Goal: Information Seeking & Learning: Find specific fact

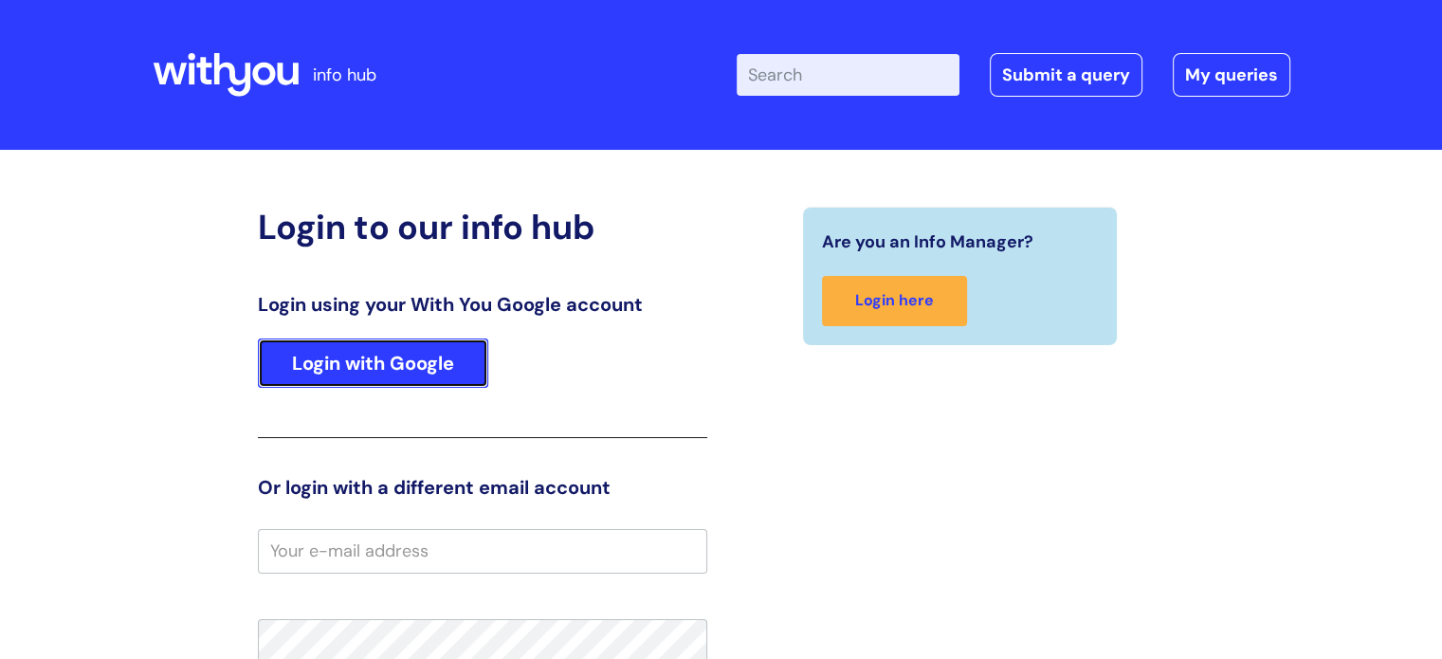
click at [432, 384] on link "Login with Google" at bounding box center [373, 363] width 230 height 49
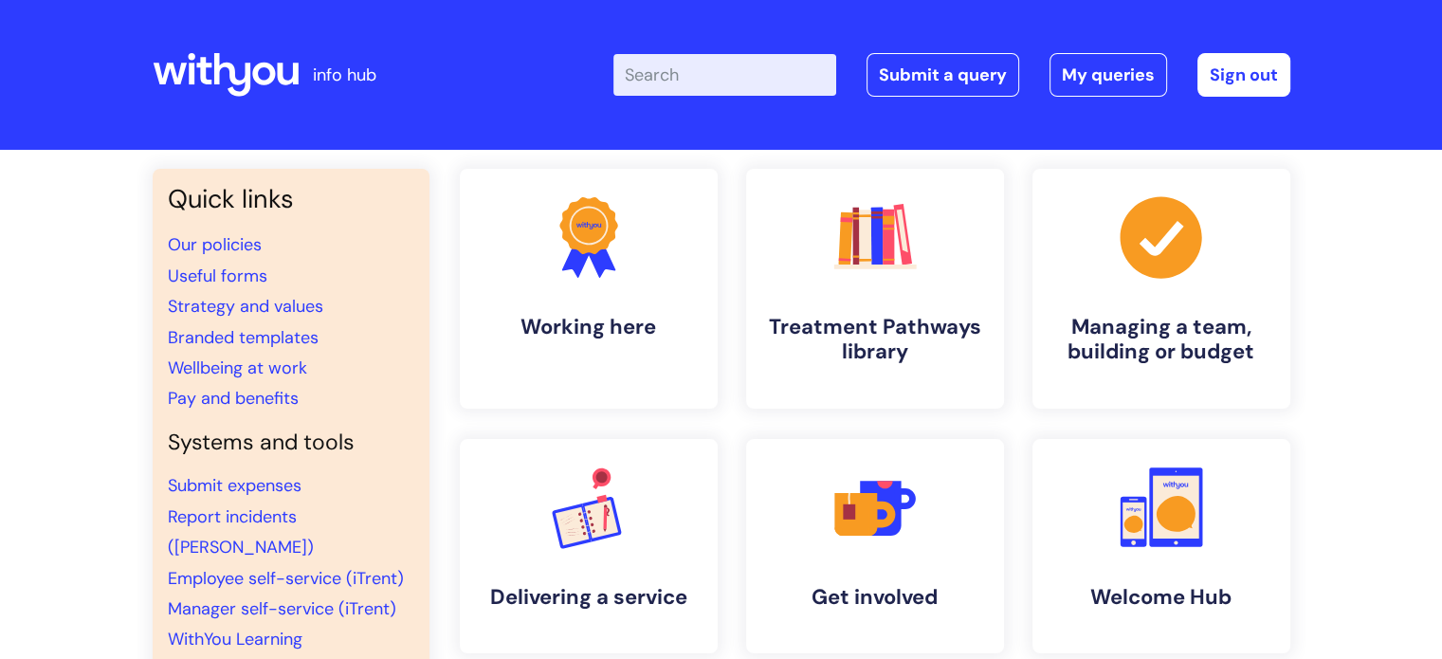
click at [770, 83] on input "Enter your search term here..." at bounding box center [725, 75] width 223 height 42
click at [247, 275] on link "Useful forms" at bounding box center [218, 276] width 100 height 23
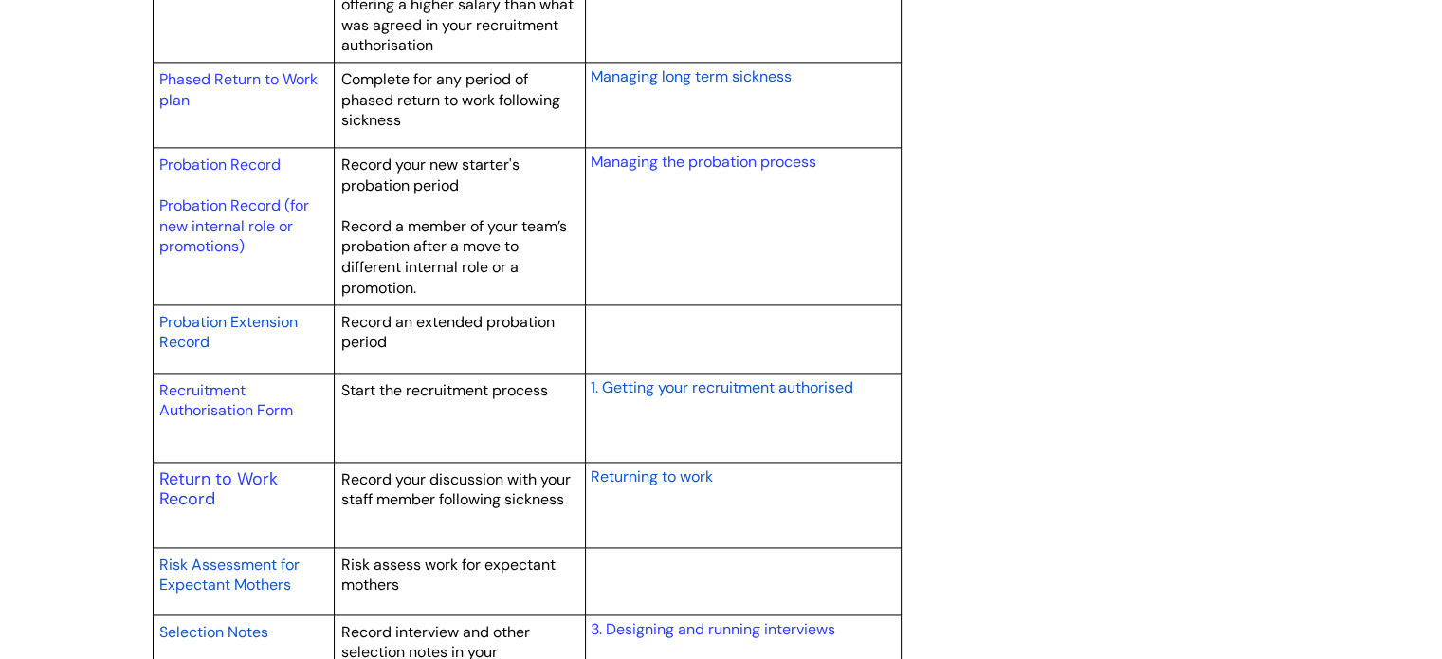
scroll to position [2655, 0]
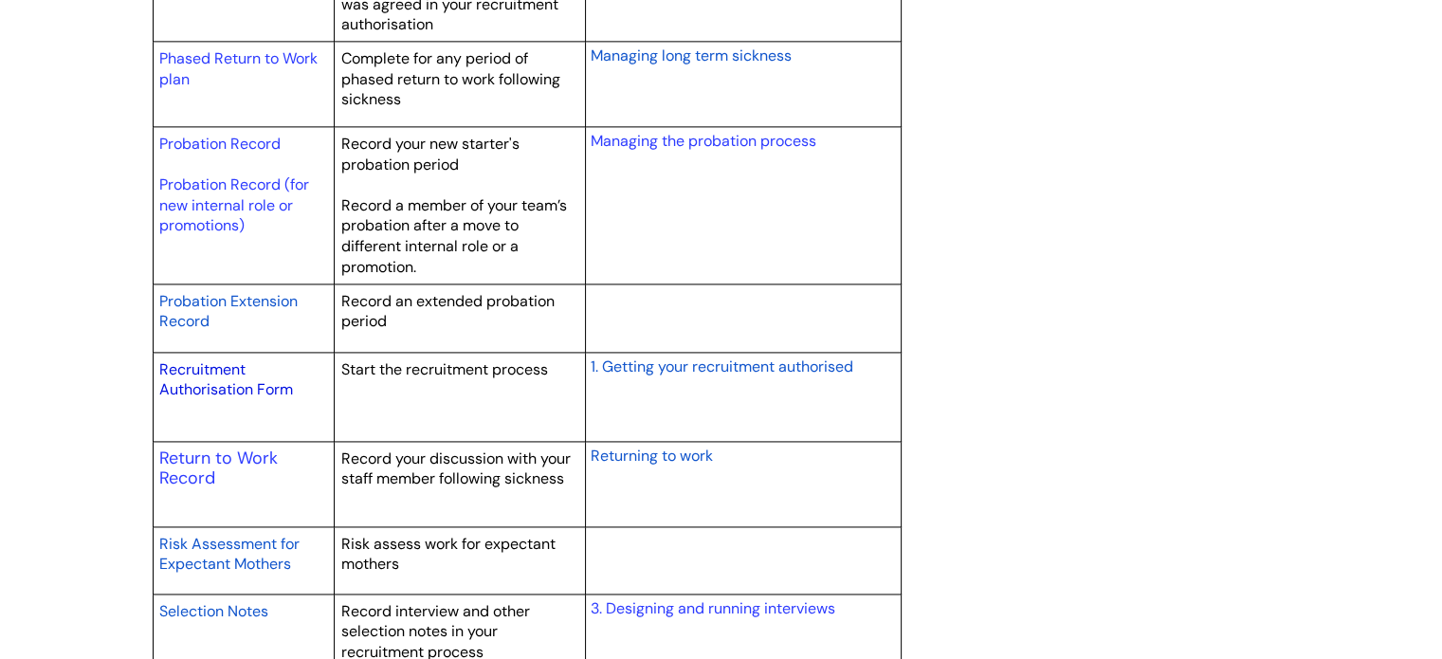
click at [220, 381] on link "Recruitment Authorisation Form" at bounding box center [226, 379] width 134 height 41
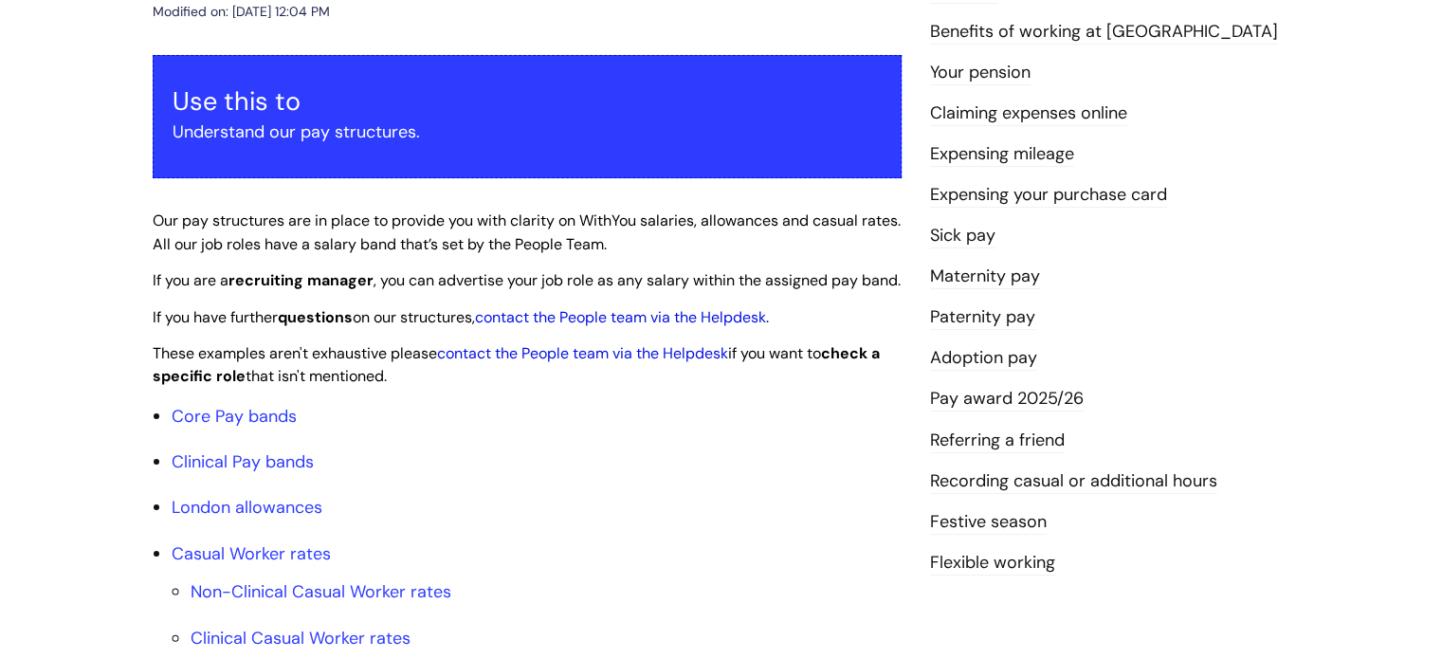
scroll to position [379, 0]
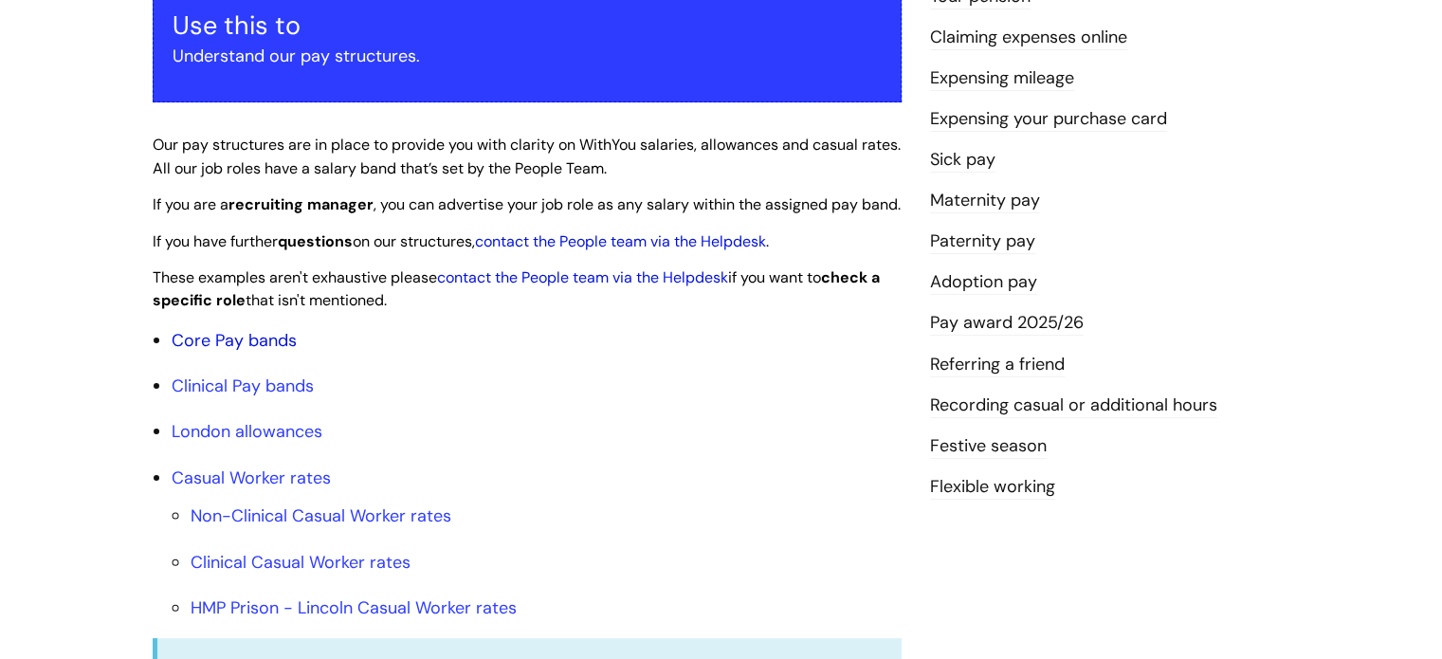
click at [245, 352] on link "Core Pay bands" at bounding box center [234, 340] width 125 height 23
click at [235, 352] on link "Core Pay bands" at bounding box center [234, 340] width 125 height 23
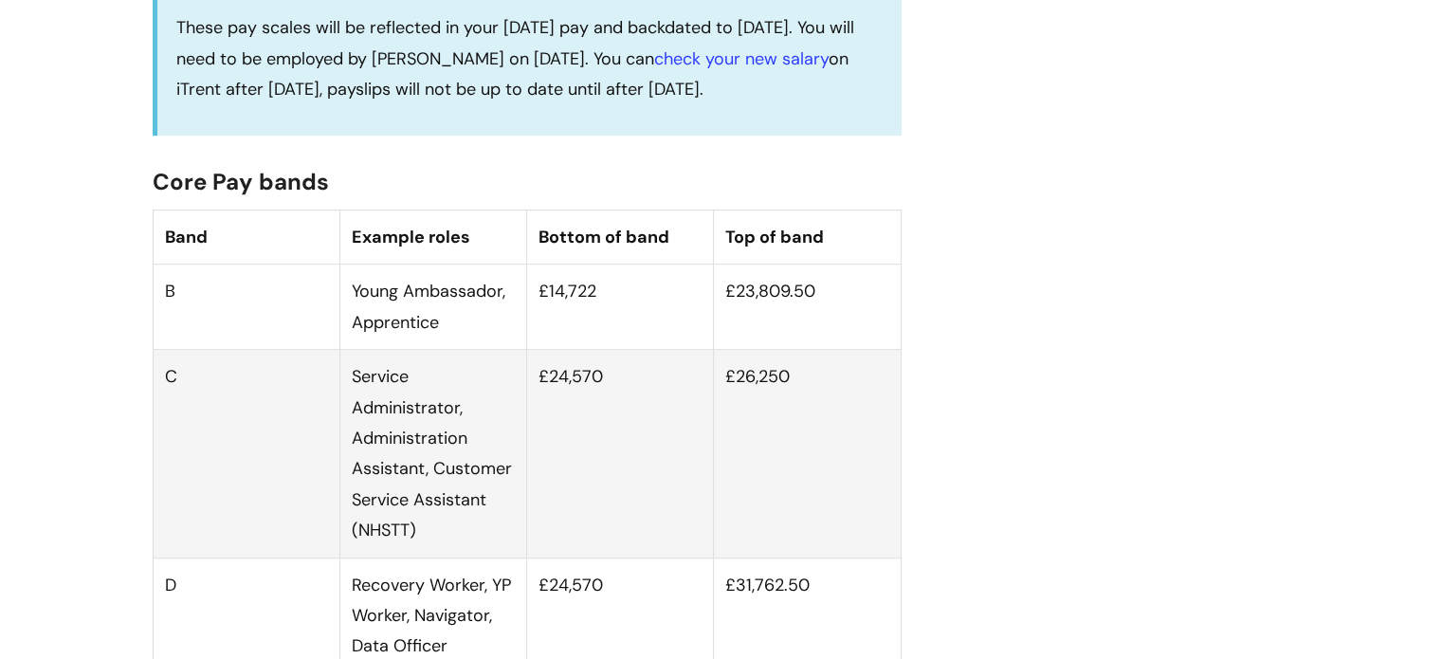
scroll to position [1138, 0]
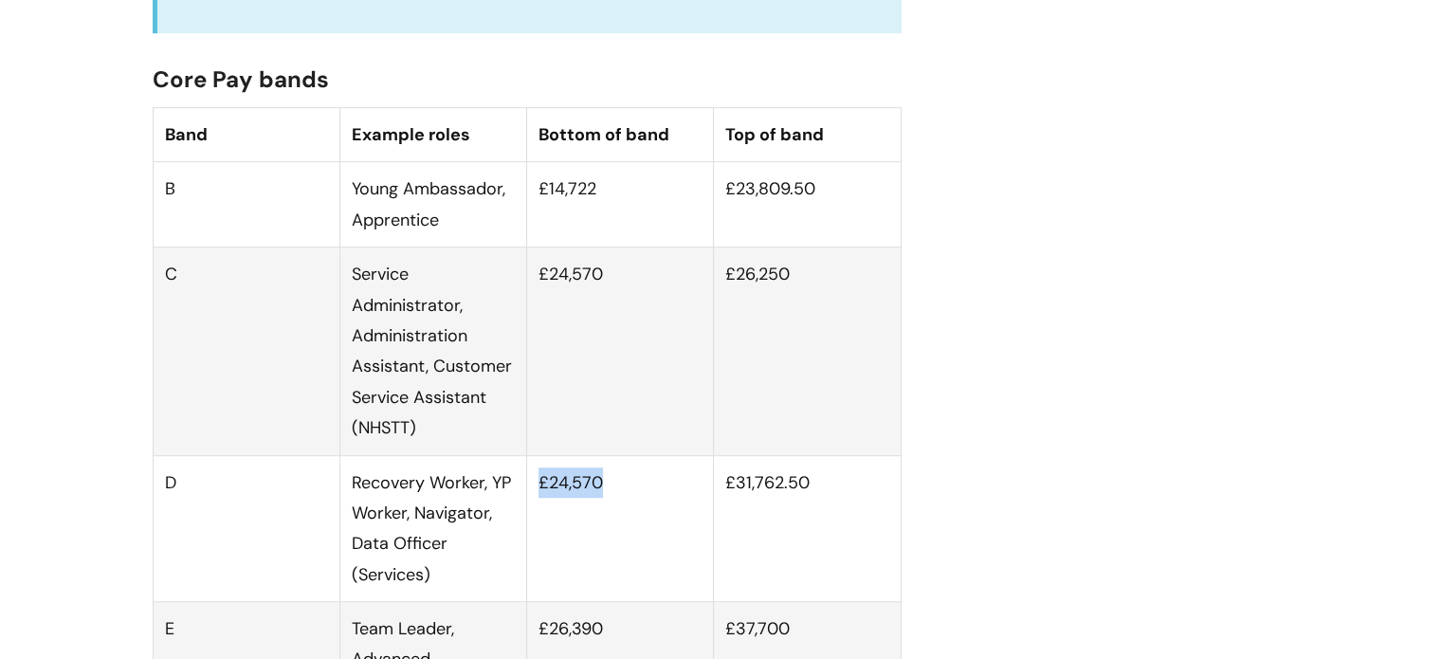
drag, startPoint x: 537, startPoint y: 507, endPoint x: 602, endPoint y: 501, distance: 65.8
click at [602, 501] on td "£24,570" at bounding box center [620, 528] width 187 height 147
copy td "£24,570"
drag, startPoint x: 816, startPoint y: 501, endPoint x: 727, endPoint y: 506, distance: 88.4
click at [727, 506] on td "£31,762.50" at bounding box center [807, 528] width 187 height 147
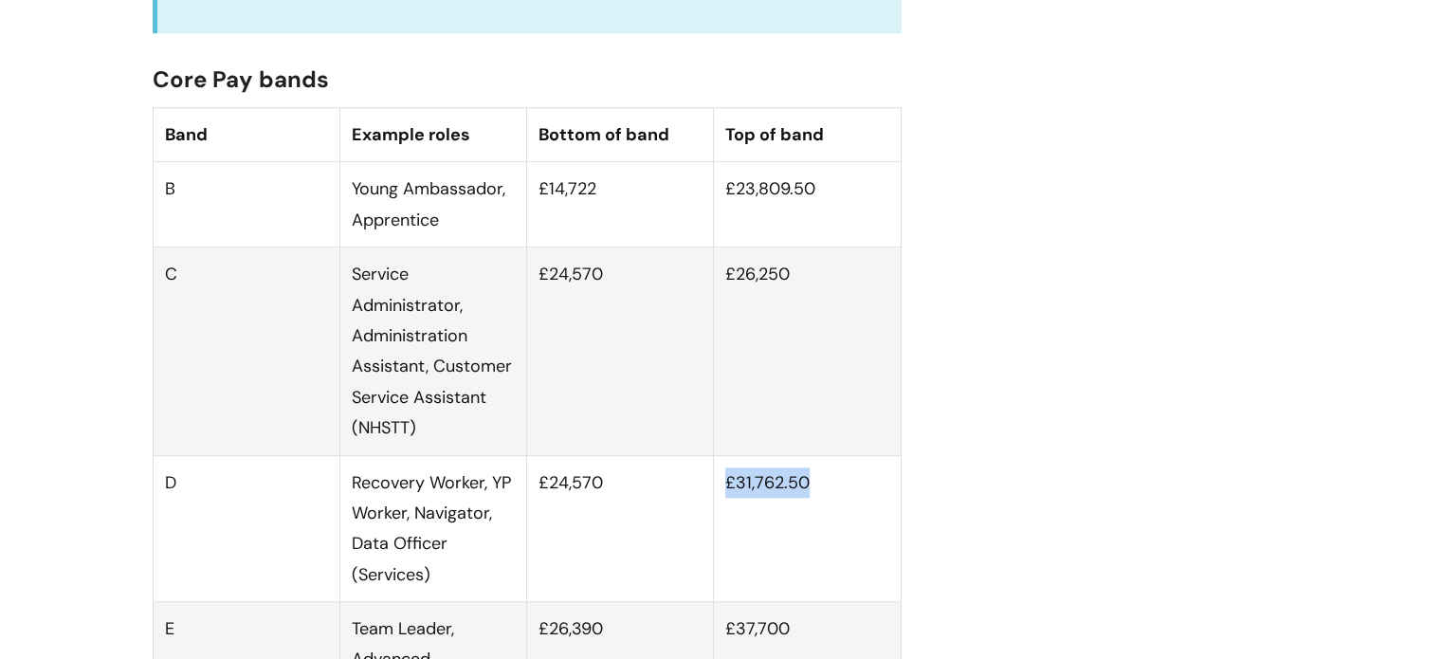
copy td "£31,762.50"
